Goal: Check status: Check status

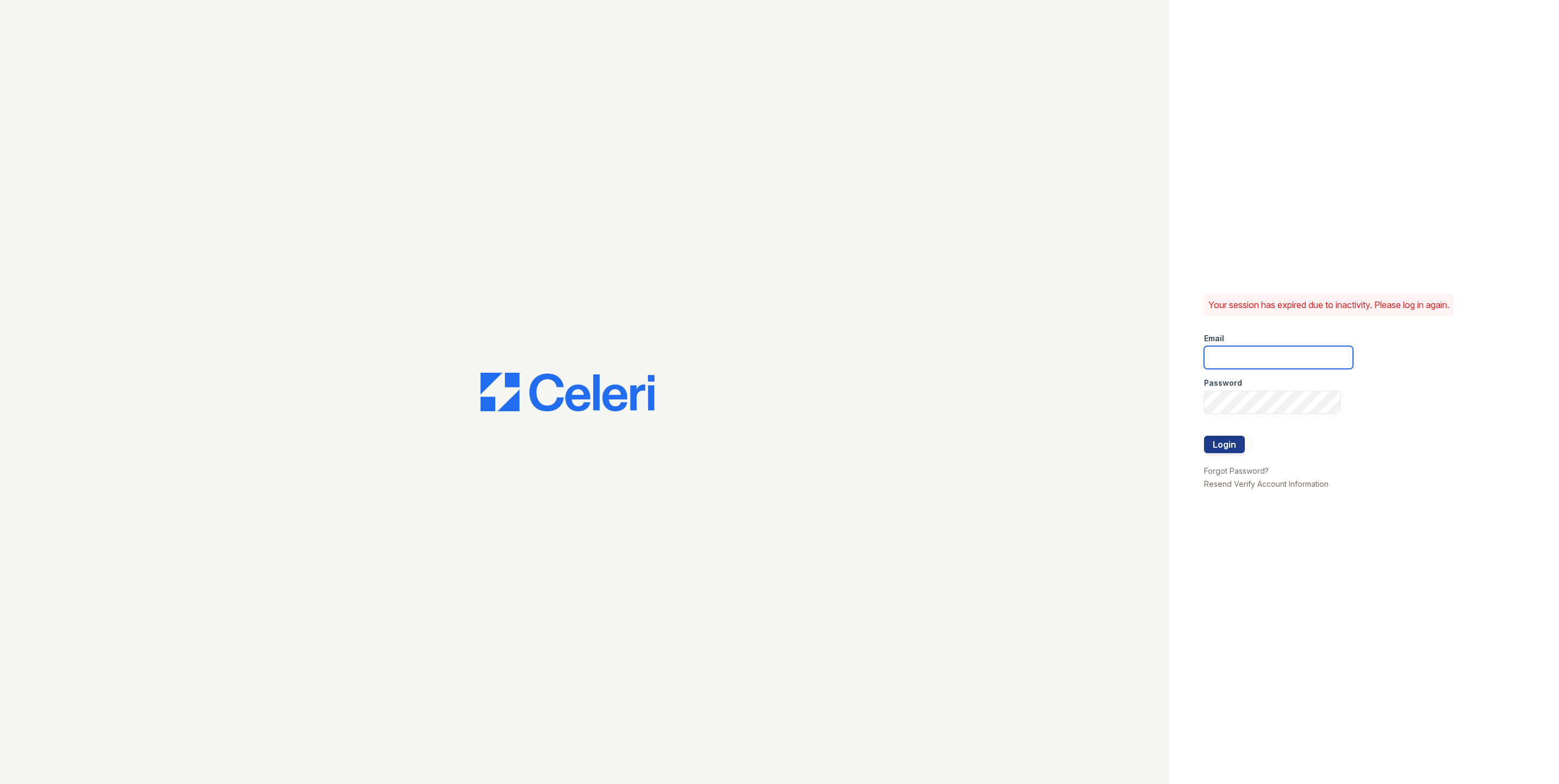
type input "fallonk@loganpm.com"
click at [1227, 443] on button "Login" at bounding box center [1224, 445] width 41 height 18
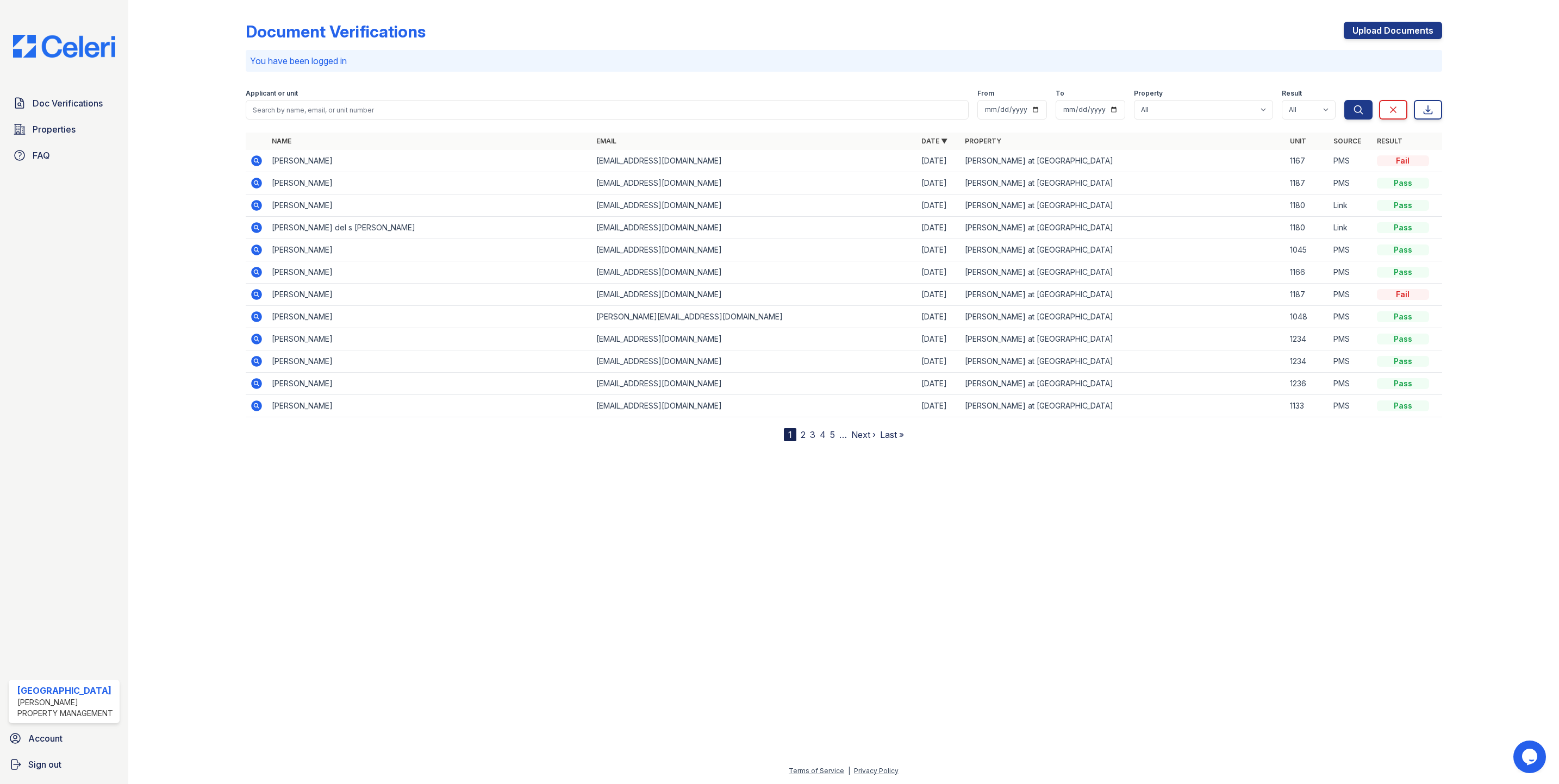
drag, startPoint x: 253, startPoint y: 161, endPoint x: 403, endPoint y: 307, distance: 209.3
click at [253, 161] on icon at bounding box center [256, 161] width 11 height 11
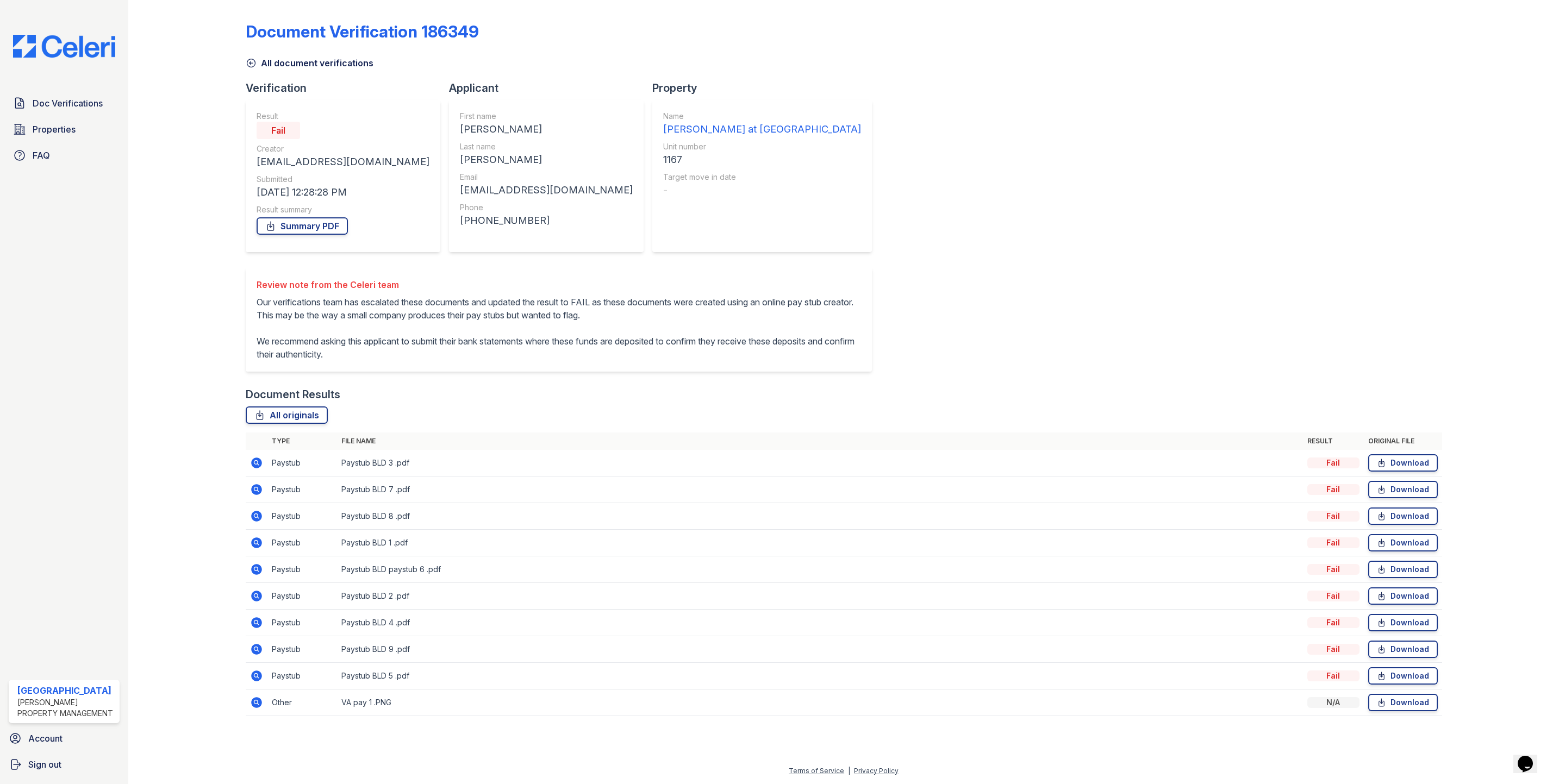
click at [56, 127] on span "Properties" at bounding box center [54, 129] width 43 height 13
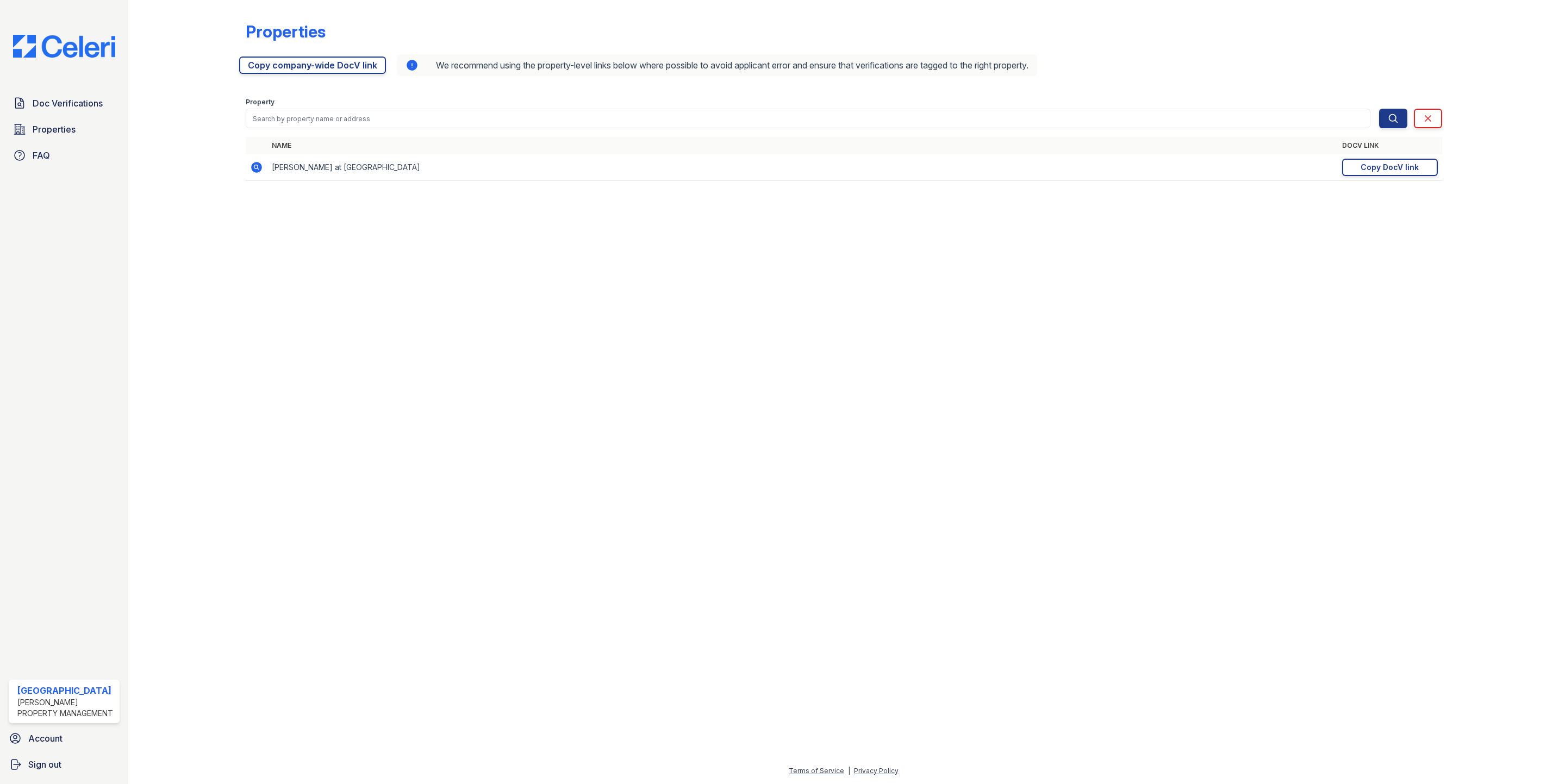
click at [1391, 171] on div "Copy DocV link" at bounding box center [1390, 167] width 58 height 11
click at [63, 103] on span "Doc Verifications" at bounding box center [67, 103] width 70 height 13
